Goal: Task Accomplishment & Management: Use online tool/utility

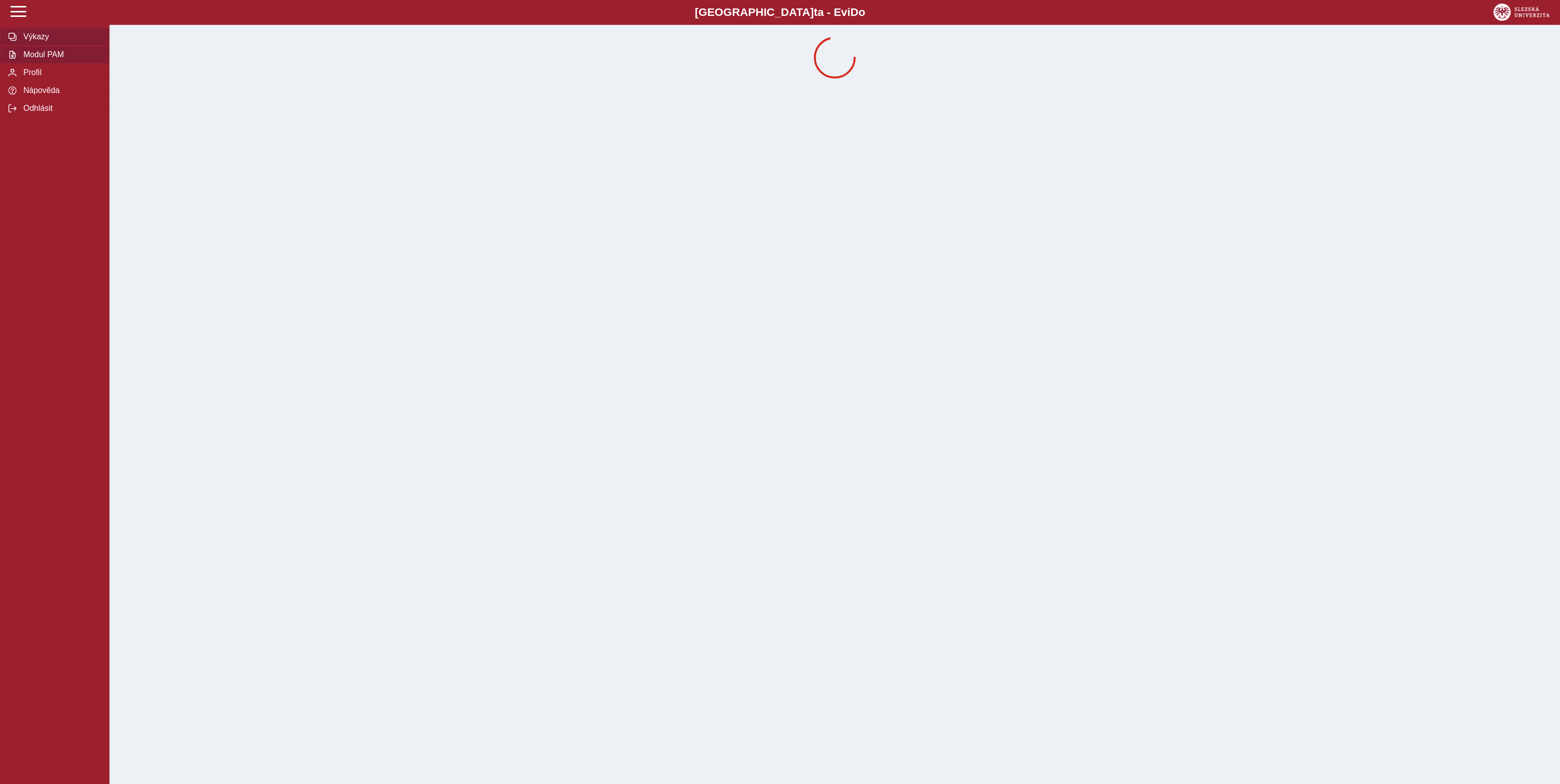
click at [18, 64] on button "Modul PAM" at bounding box center [55, 55] width 110 height 18
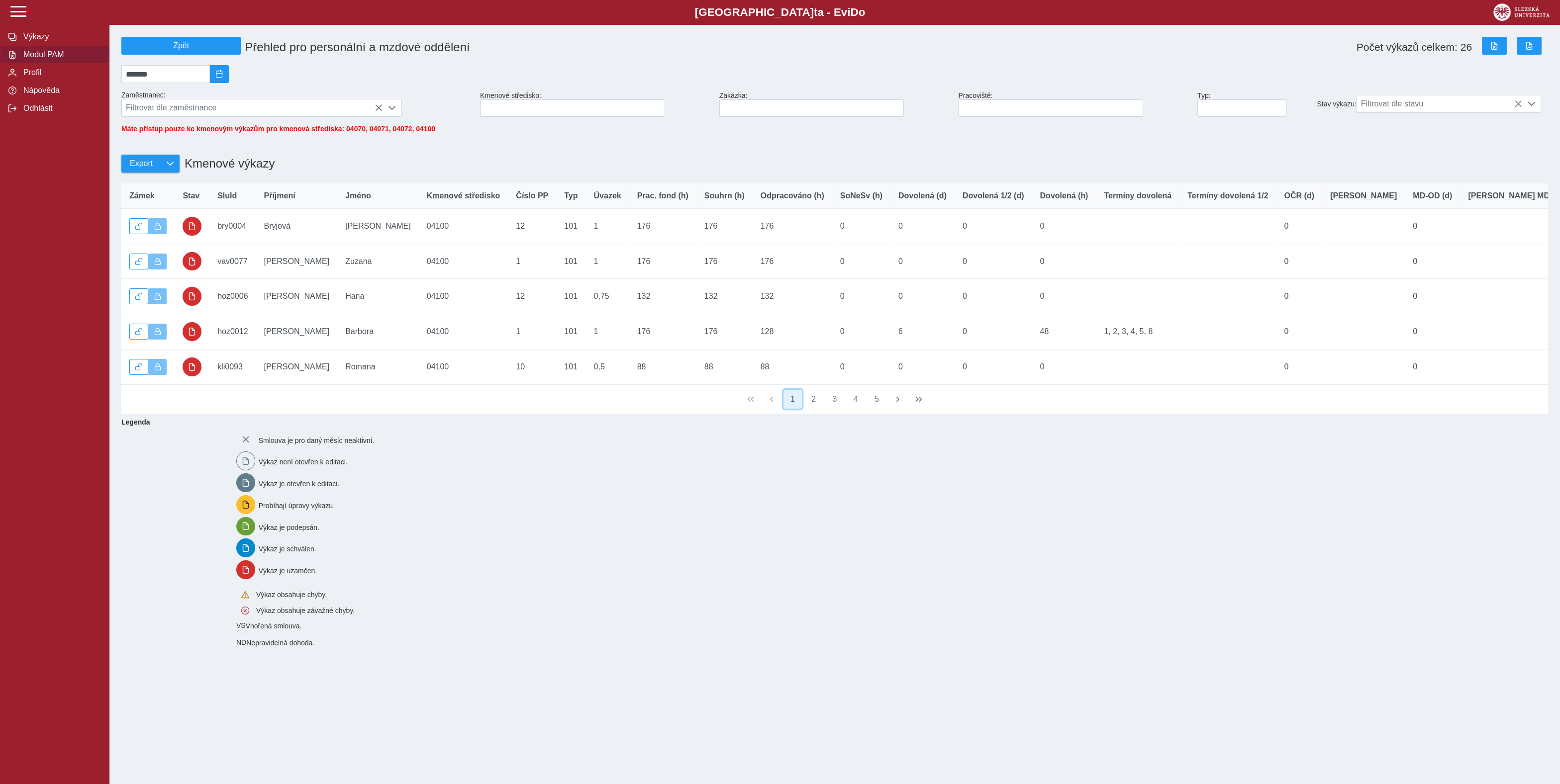
click at [788, 409] on button "1" at bounding box center [793, 399] width 19 height 19
click at [816, 409] on button "2" at bounding box center [813, 399] width 19 height 19
click at [835, 409] on button "3" at bounding box center [835, 399] width 19 height 19
click at [844, 409] on button "3" at bounding box center [835, 399] width 19 height 19
click at [853, 409] on button "4" at bounding box center [855, 399] width 19 height 19
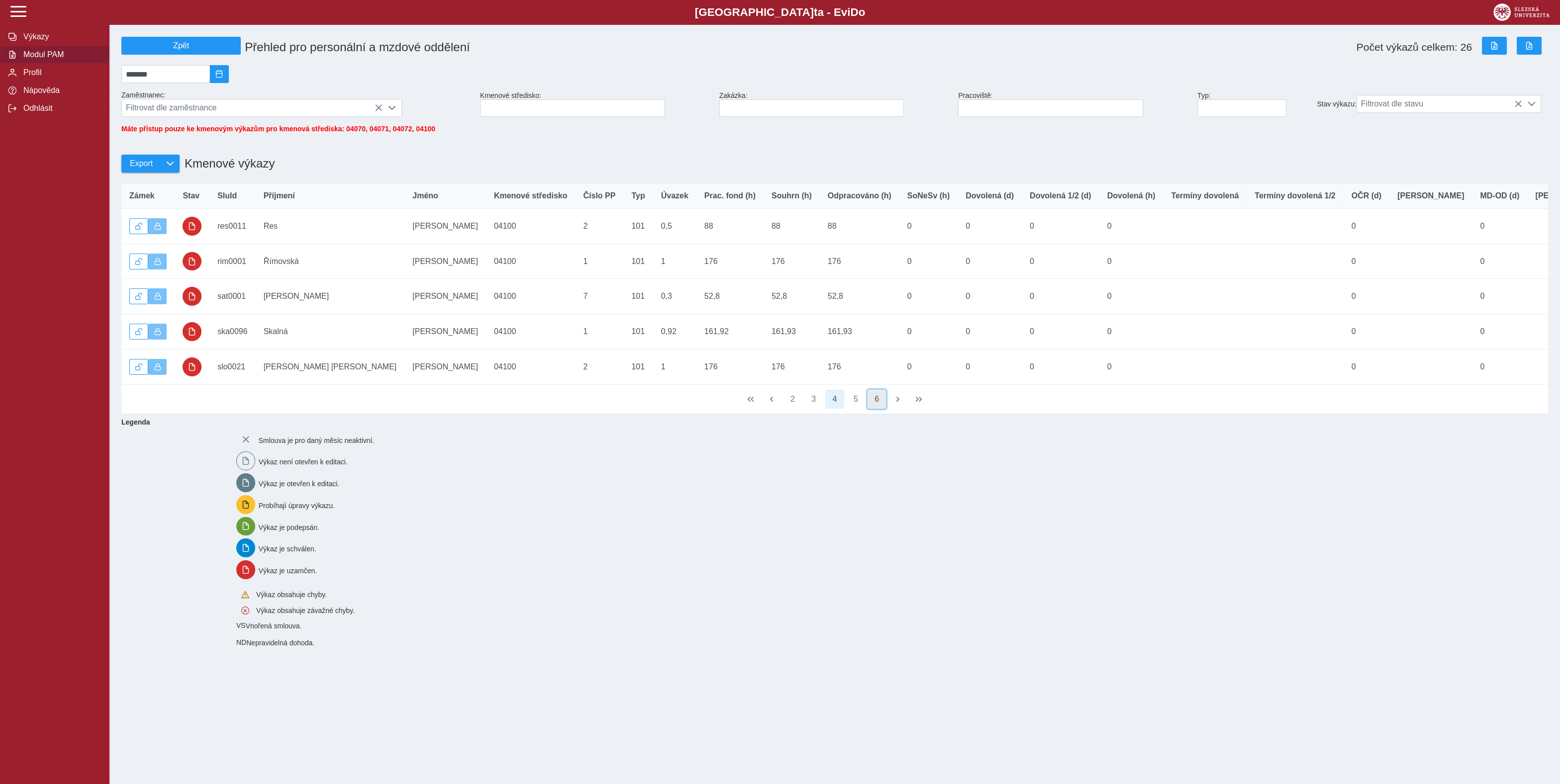
click at [878, 409] on button "6" at bounding box center [877, 399] width 19 height 19
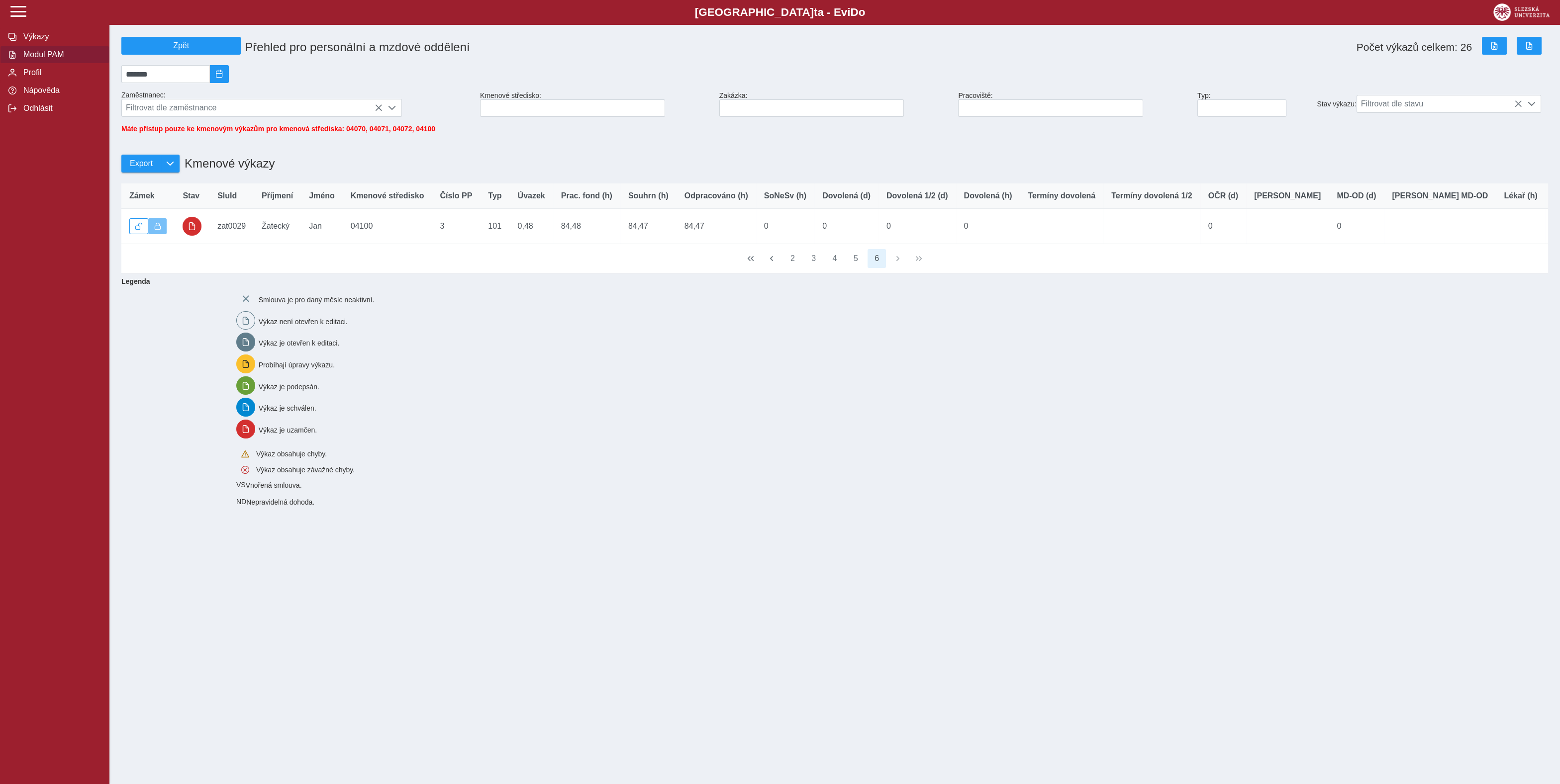
click at [657, 433] on div "Smlouva je pro daný měsíc neaktivní. Výkaz není otevřen k editaci. Výkaz je ote…" at bounding box center [887, 398] width 1308 height 225
click at [632, 449] on div "Smlouva je pro daný měsíc neaktivní. Výkaz není otevřen k editaci. Výkaz je ote…" at bounding box center [887, 398] width 1308 height 225
click at [636, 435] on div "Smlouva je pro daný měsíc neaktivní. Výkaz není otevřen k editaci. Výkaz je ote…" at bounding box center [887, 398] width 1308 height 225
click at [39, 59] on span "Modul PAM" at bounding box center [61, 54] width 81 height 9
